Goal: Find specific page/section: Find specific page/section

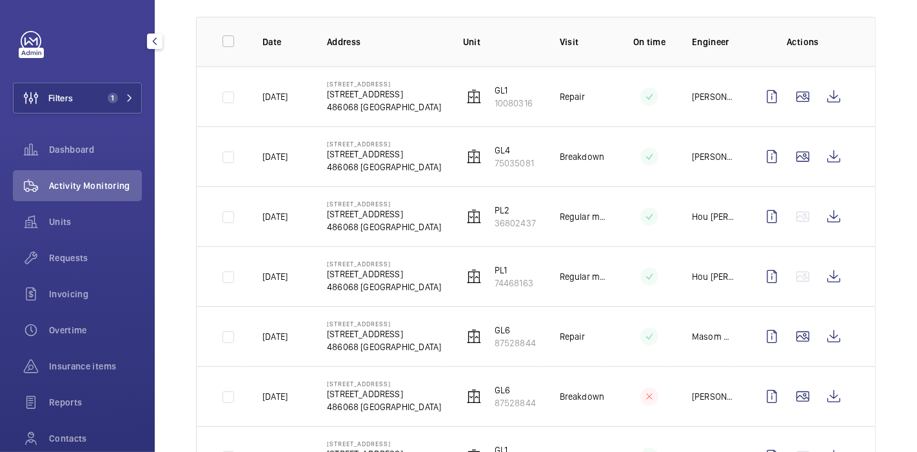
scroll to position [189, 0]
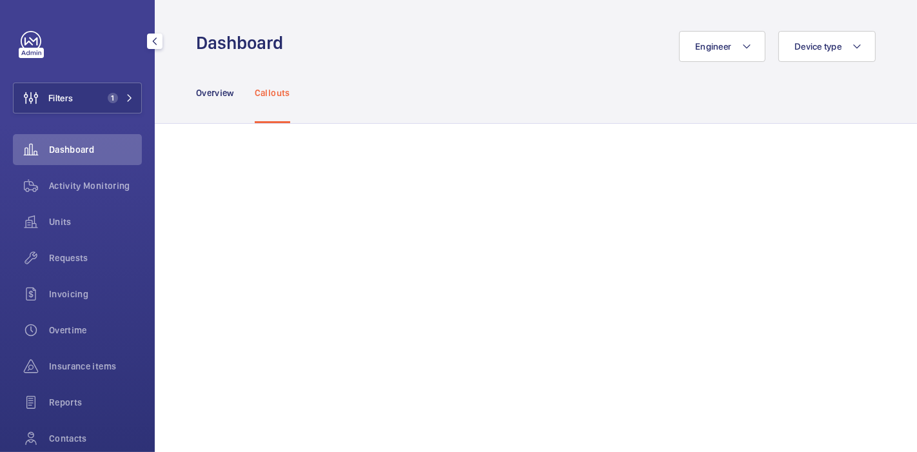
scroll to position [723, 0]
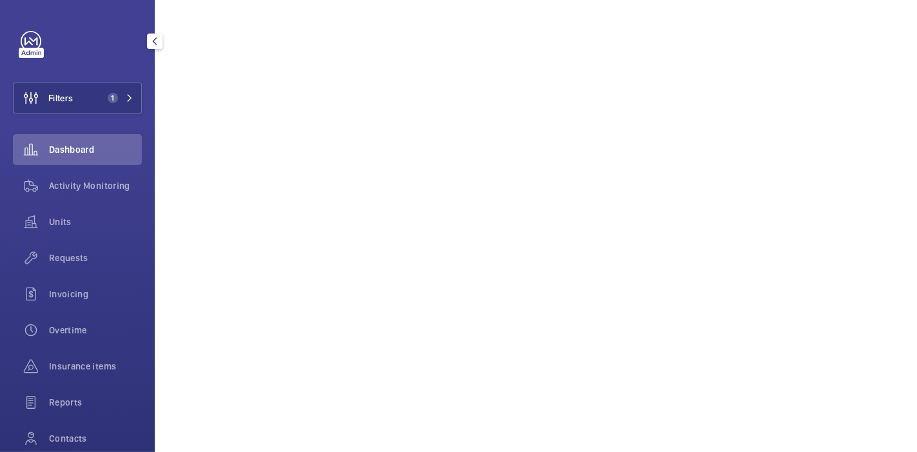
click at [97, 92] on button "Filters 1" at bounding box center [77, 98] width 129 height 31
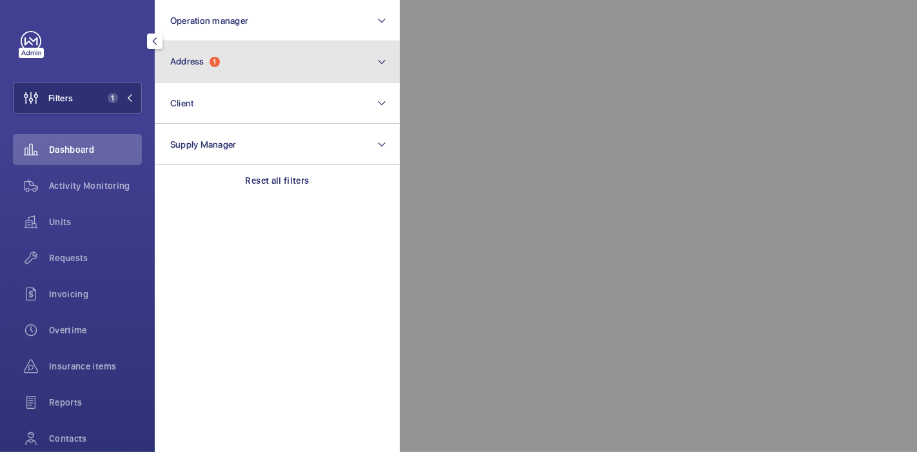
click at [194, 43] on button "Address 1" at bounding box center [277, 61] width 245 height 41
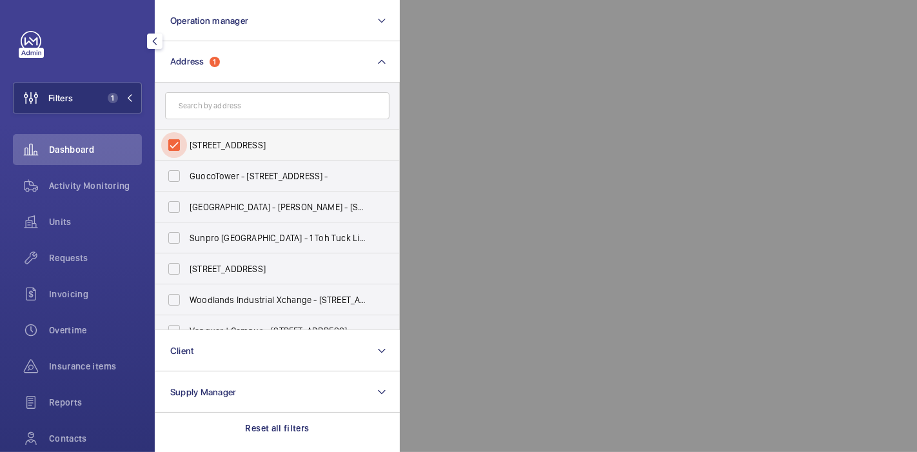
click at [175, 153] on input "15 Changi South Street 2 - 15 Changi South Street 2, SINGAPORE 486068" at bounding box center [174, 145] width 26 height 26
checkbox input "false"
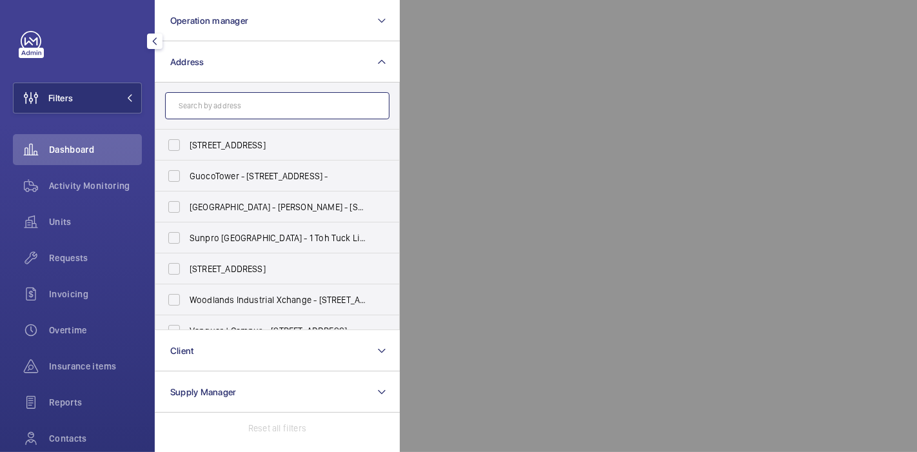
click at [204, 103] on input "text" at bounding box center [277, 105] width 224 height 27
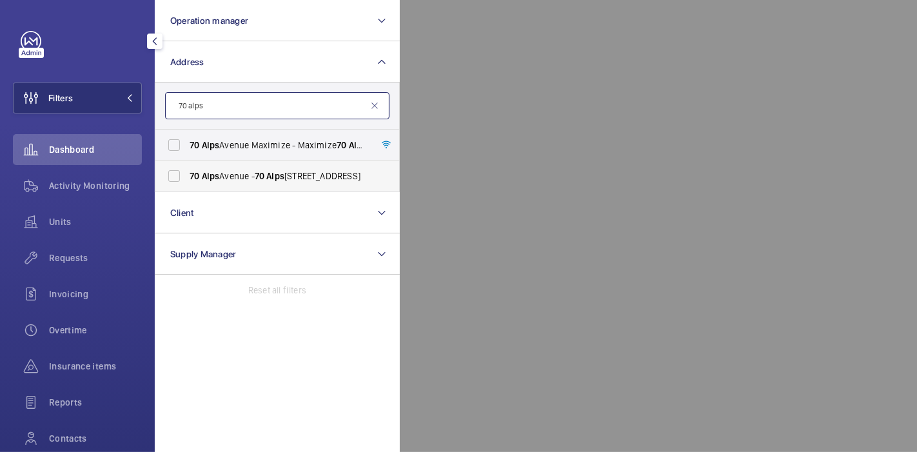
type input "70 alps"
click at [219, 168] on label "70 Alps Avenue - 70 Alps Ave, SINGAPORE 498801" at bounding box center [267, 176] width 224 height 31
click at [187, 168] on input "70 Alps Avenue - 70 Alps Ave, SINGAPORE 498801" at bounding box center [174, 176] width 26 height 26
checkbox input "true"
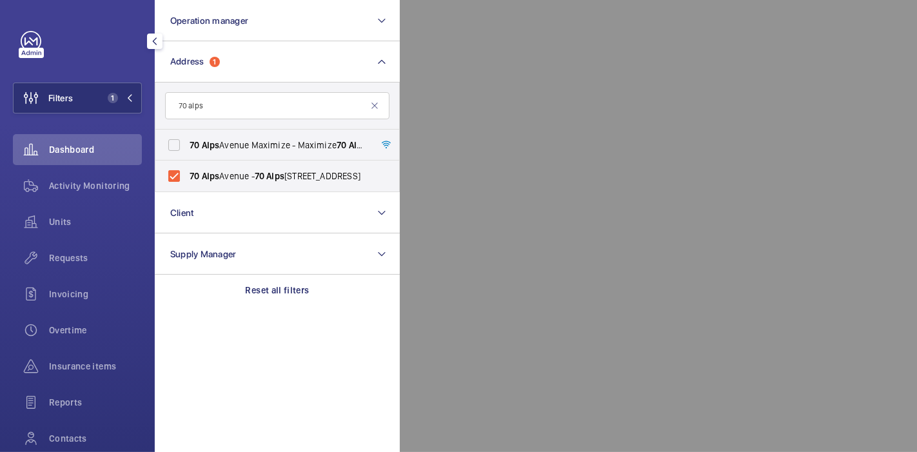
click at [533, 142] on div at bounding box center [858, 226] width 917 height 452
